Goal: Task Accomplishment & Management: Complete application form

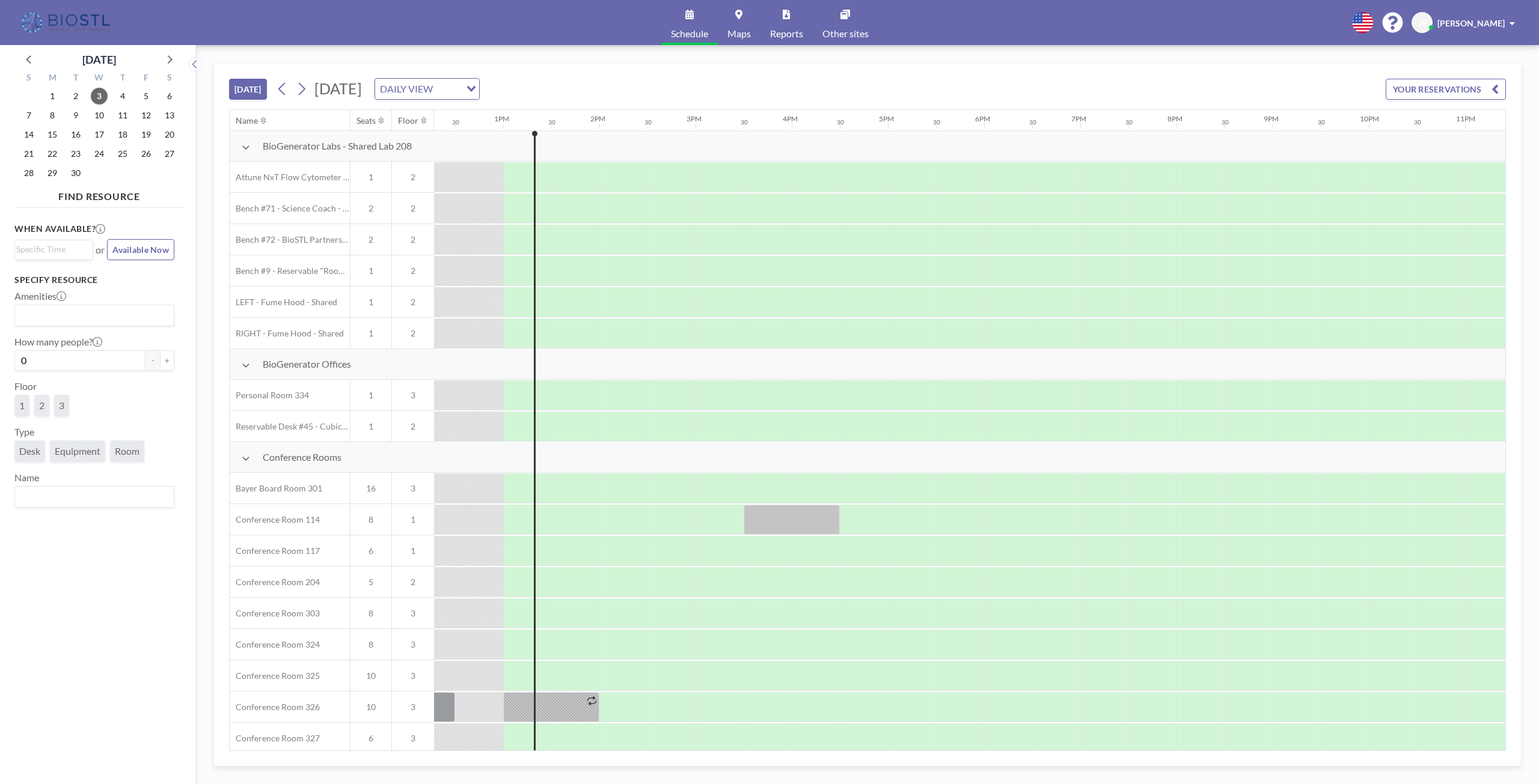
scroll to position [0, 1202]
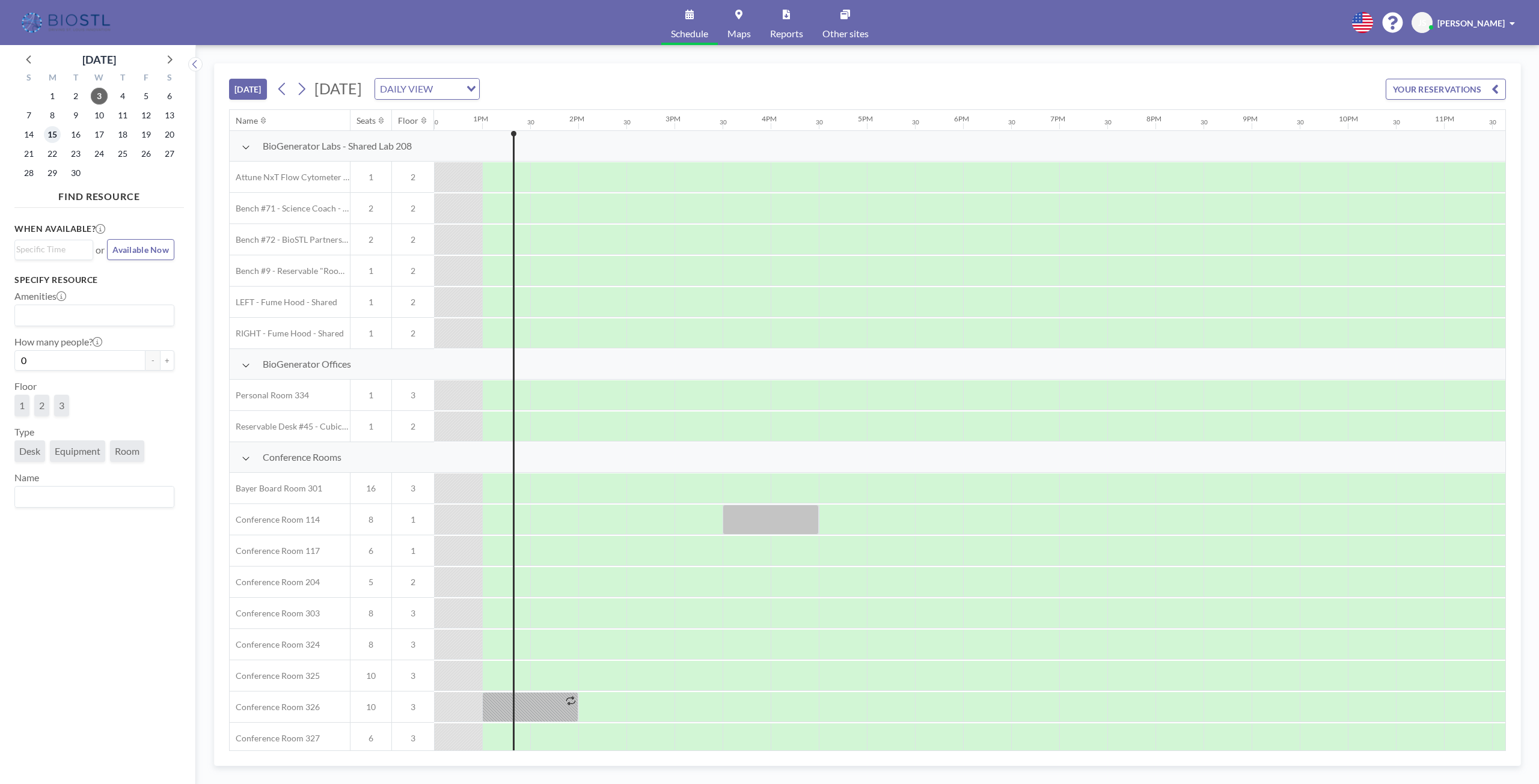
click at [52, 135] on span "15" at bounding box center [52, 134] width 17 height 17
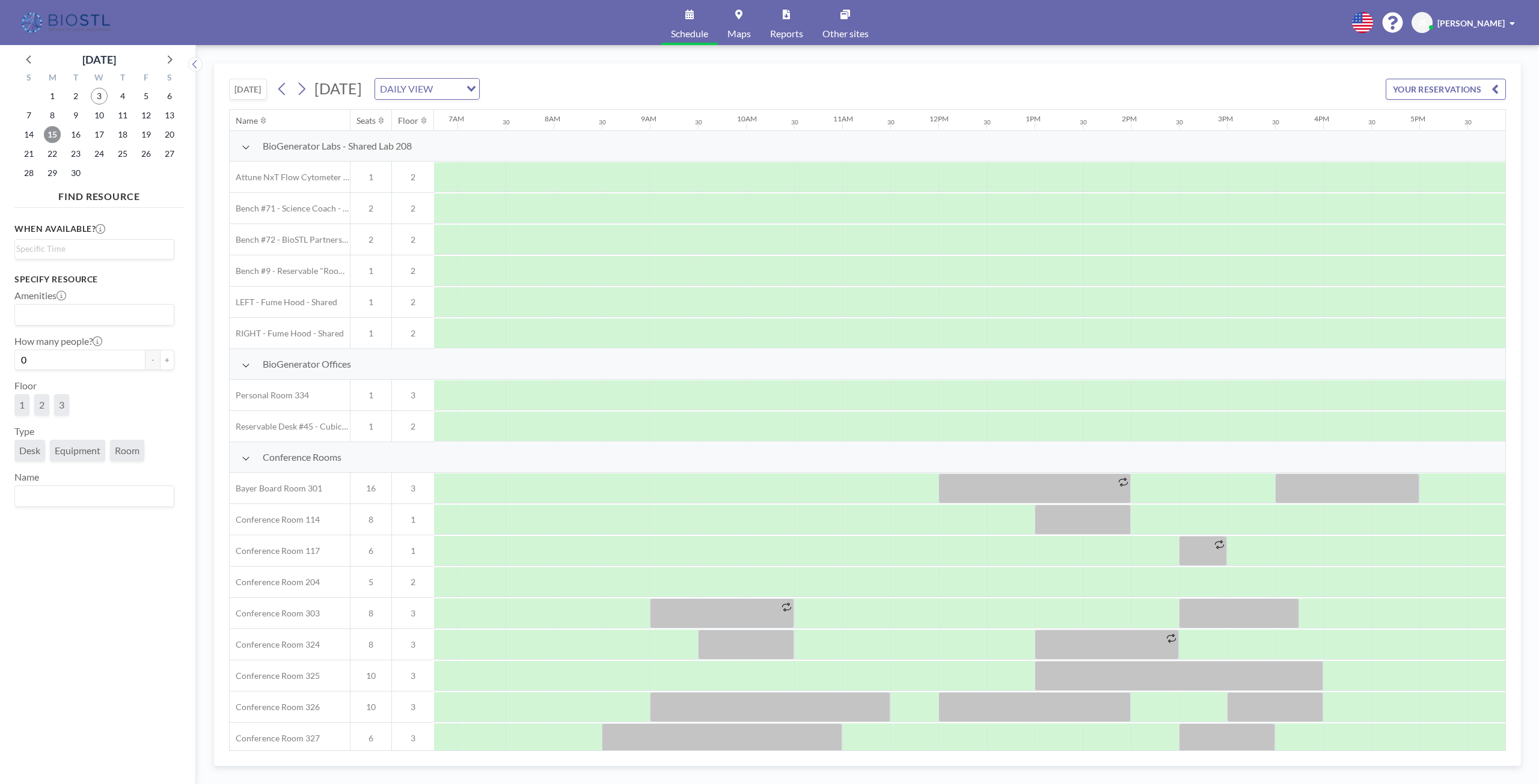
scroll to position [0, 721]
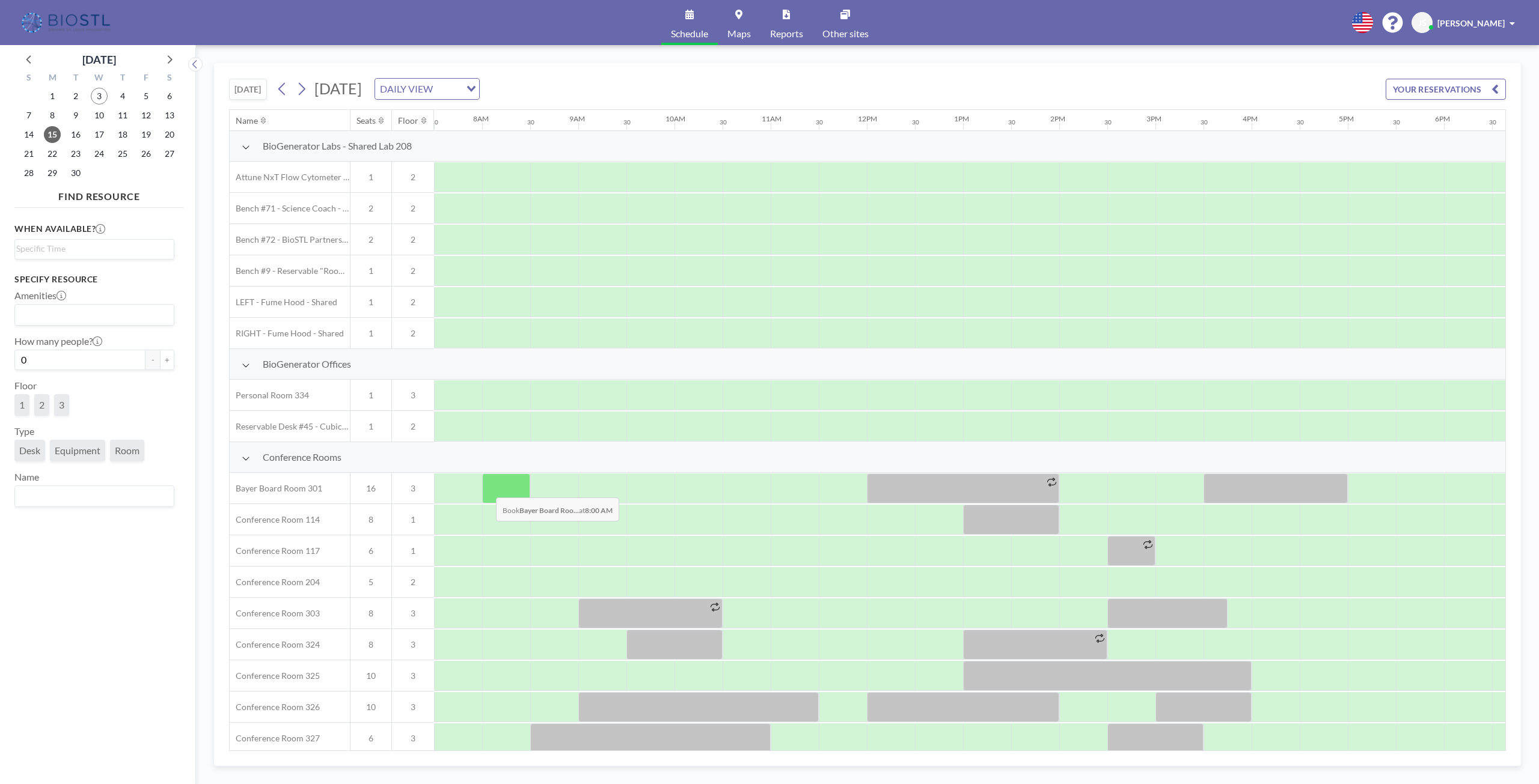
click at [486, 489] on div at bounding box center [506, 488] width 48 height 30
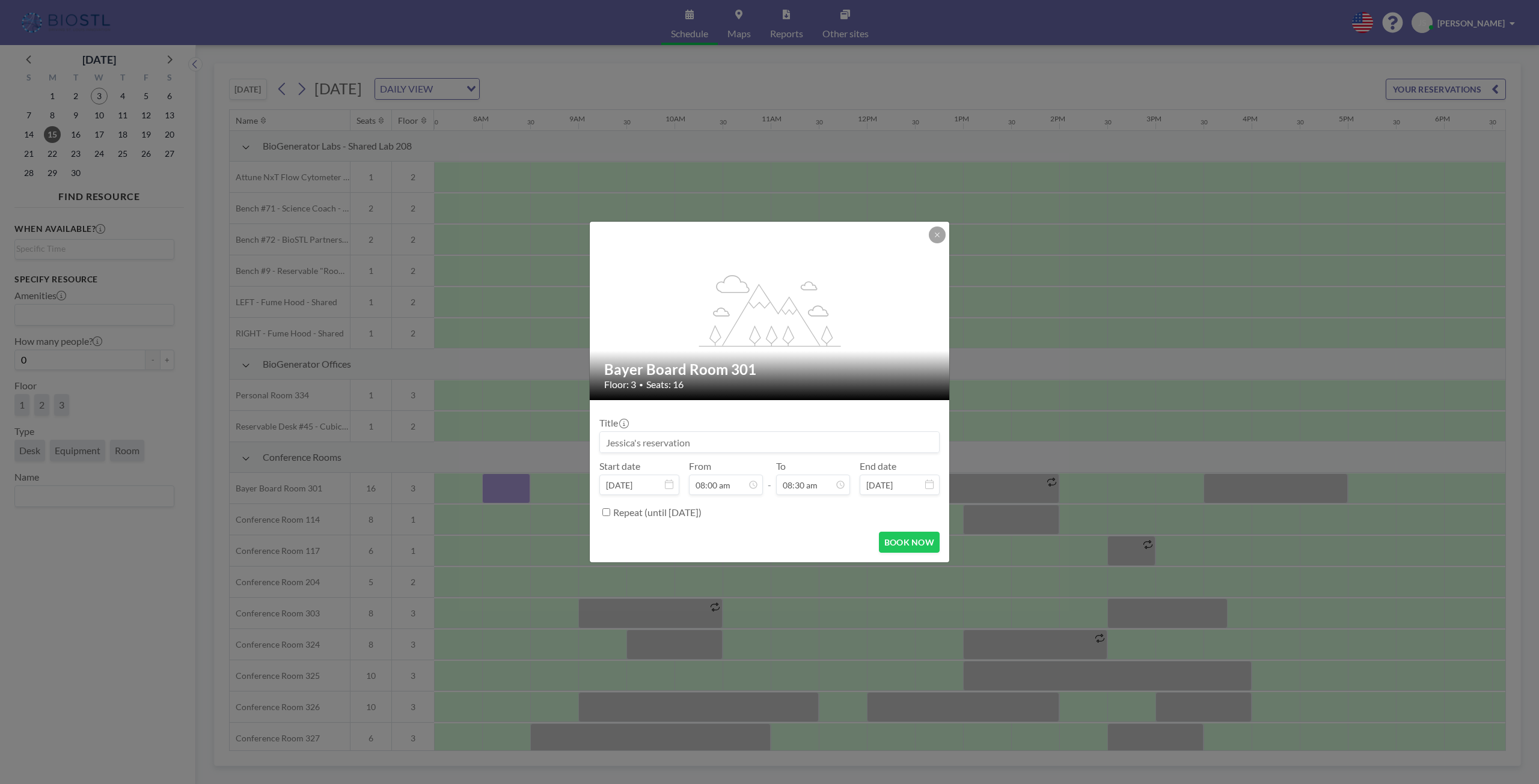
click at [618, 436] on input at bounding box center [769, 442] width 339 height 20
type input "Omniose Meeting"
click at [839, 481] on icon at bounding box center [840, 485] width 10 height 10
click at [742, 411] on div "10:00 am" at bounding box center [784, 414] width 141 height 22
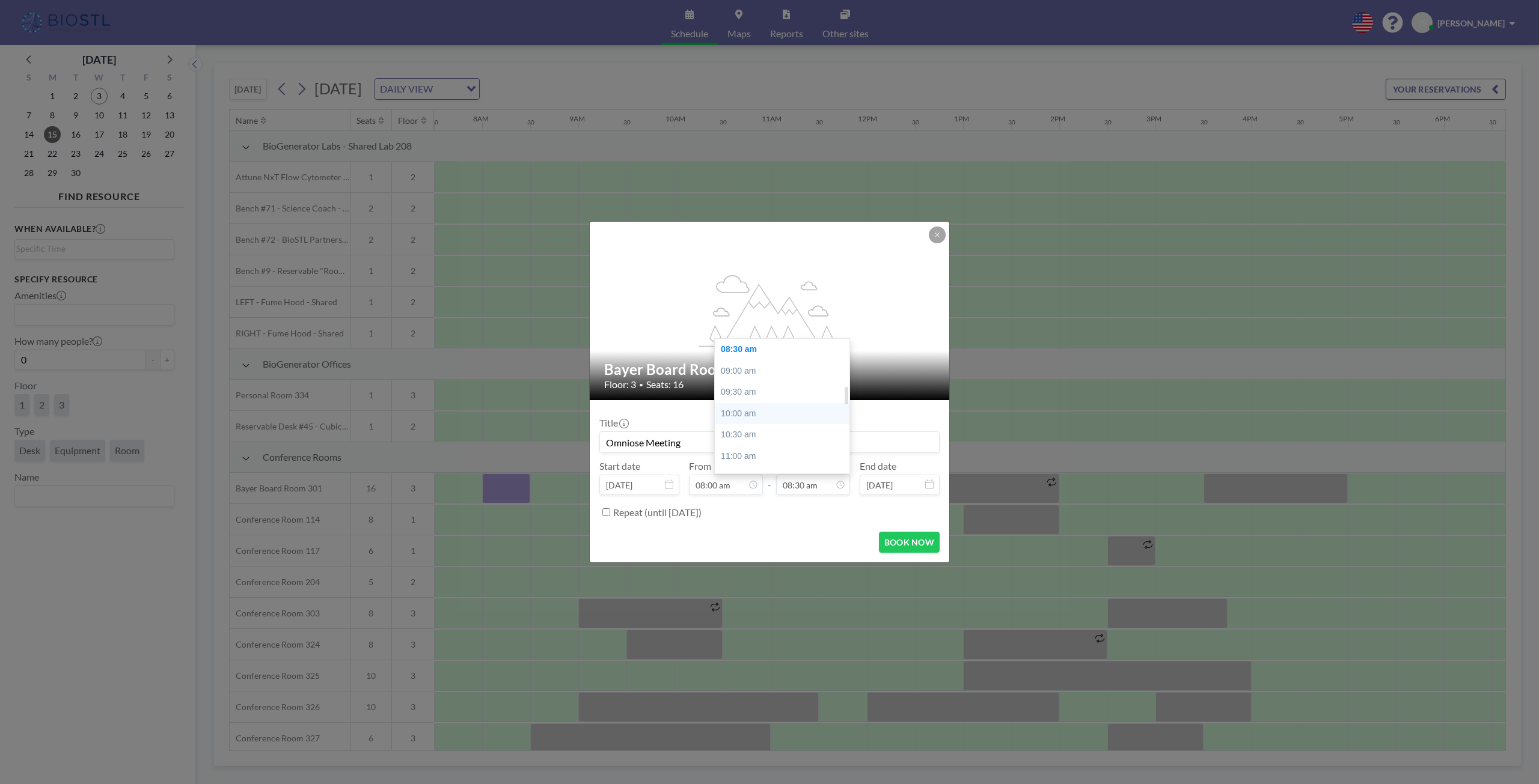
type input "10:00 am"
click at [903, 548] on button "BOOK NOW" at bounding box center [909, 542] width 60 height 21
